Goal: Task Accomplishment & Management: Use online tool/utility

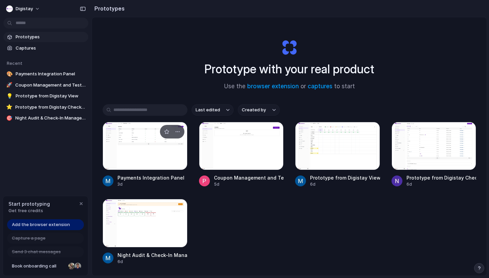
click at [157, 163] on div at bounding box center [144, 146] width 85 height 48
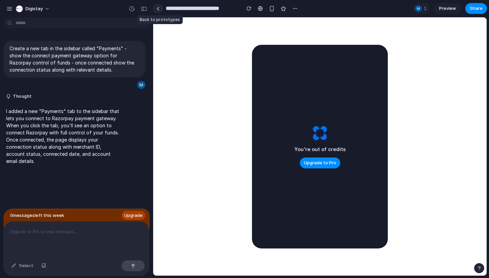
click at [158, 10] on div at bounding box center [157, 9] width 3 height 4
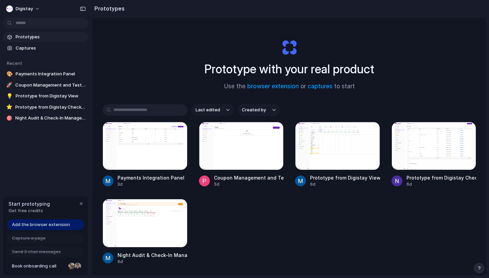
click at [30, 223] on span "Add the browser extension" at bounding box center [41, 224] width 58 height 7
click at [59, 225] on span "Add the browser extension" at bounding box center [41, 224] width 58 height 7
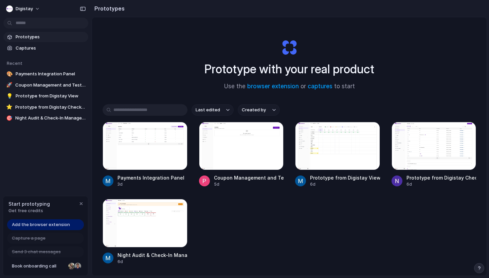
click at [59, 225] on span "Add the browser extension" at bounding box center [41, 224] width 58 height 7
click at [267, 86] on link "browser extension" at bounding box center [273, 86] width 52 height 7
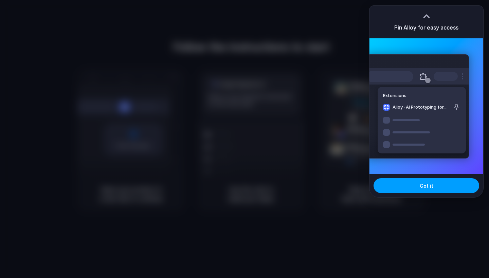
click at [418, 183] on button "Got it" at bounding box center [426, 185] width 106 height 15
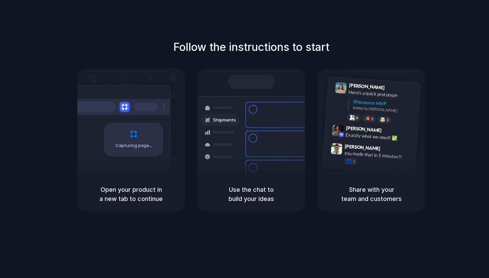
click at [266, 134] on div "Express delivery to NYC" at bounding box center [296, 140] width 73 height 13
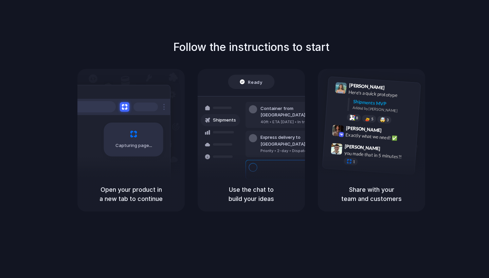
click at [157, 137] on div "Capturing page" at bounding box center [133, 139] width 59 height 34
click at [248, 105] on div "Container from Shanghai 40ft • ETA Dec 28 • In transit" at bounding box center [291, 115] width 92 height 26
click at [248, 83] on div "Ready" at bounding box center [251, 81] width 23 height 7
click at [174, 143] on div "Capturing page" at bounding box center [130, 123] width 107 height 108
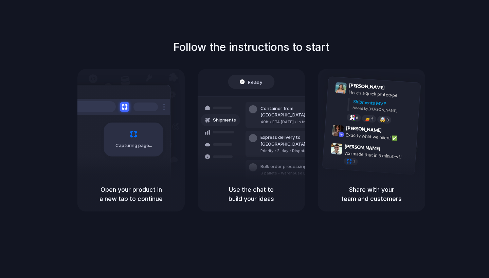
click at [174, 143] on div "Capturing page" at bounding box center [130, 123] width 107 height 108
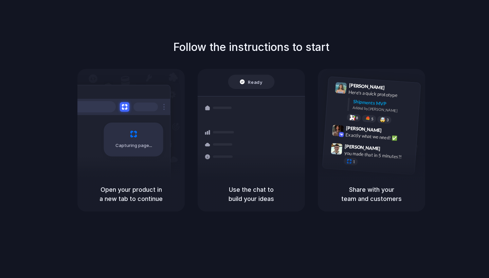
click at [101, 129] on div "Capturing page" at bounding box center [119, 137] width 102 height 104
click at [119, 137] on div "Capturing page" at bounding box center [133, 139] width 59 height 34
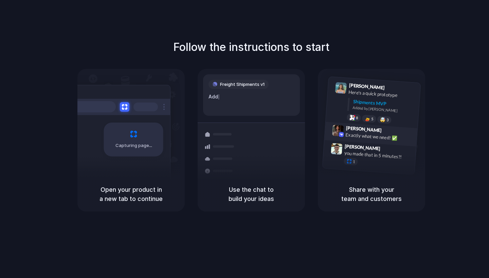
click at [390, 136] on div "Exactly what we need! ✅" at bounding box center [379, 137] width 68 height 12
click at [255, 165] on div "Express delivery to NYC Priority • 2-day • Dispatched" at bounding box center [291, 173] width 92 height 26
click at [254, 107] on div "Add our new shipments tab based on the Lin |" at bounding box center [251, 100] width 86 height 15
click at [245, 112] on div "Freight Shipments v1 Add our new shipments tab based on the Linear spec" at bounding box center [251, 94] width 97 height 41
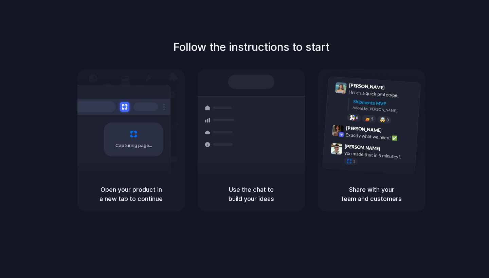
click at [245, 75] on div at bounding box center [251, 82] width 46 height 14
click at [242, 86] on div at bounding box center [251, 82] width 46 height 14
click at [243, 172] on div "Container from Shanghai 40ft • ETA Dec 28 • In transit Express delivery to NYC …" at bounding box center [276, 143] width 72 height 95
click at [238, 200] on h5 "Use the chat to build your ideas" at bounding box center [251, 194] width 91 height 18
click at [132, 119] on div "Capturing page" at bounding box center [119, 137] width 102 height 104
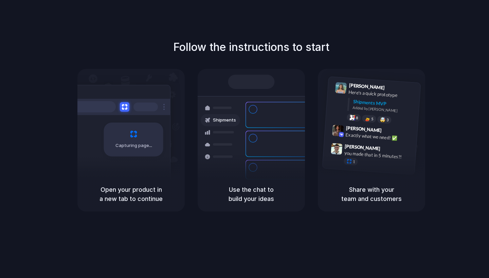
click at [134, 99] on div at bounding box center [119, 107] width 102 height 16
click at [138, 167] on div "Capturing page" at bounding box center [119, 137] width 102 height 104
click at [138, 152] on div "Capturing page" at bounding box center [133, 139] width 59 height 34
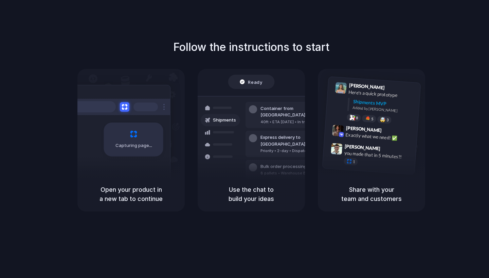
click at [133, 177] on div "Open your product in a new tab to continue" at bounding box center [130, 194] width 107 height 35
click at [282, 177] on div "Use the chat to build your ideas" at bounding box center [250, 194] width 107 height 35
click at [240, 149] on div "Container from Shanghai 40ft • ETA Dec 28 • In transit Express delivery to NYC …" at bounding box center [276, 143] width 72 height 95
click at [407, 161] on div "1" at bounding box center [377, 163] width 68 height 12
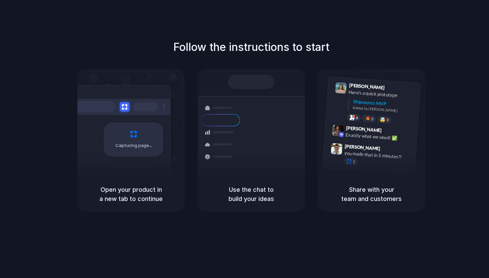
click at [243, 22] on div "Follow the instructions to start Capturing page Open your product in a new tab …" at bounding box center [251, 145] width 502 height 291
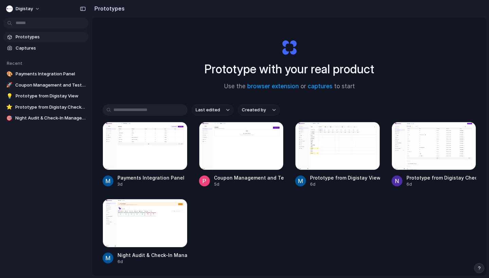
click at [329, 26] on div "Prototype with your real product Use the browser extension or captures to start" at bounding box center [288, 61] width 271 height 73
